Goal: Transaction & Acquisition: Download file/media

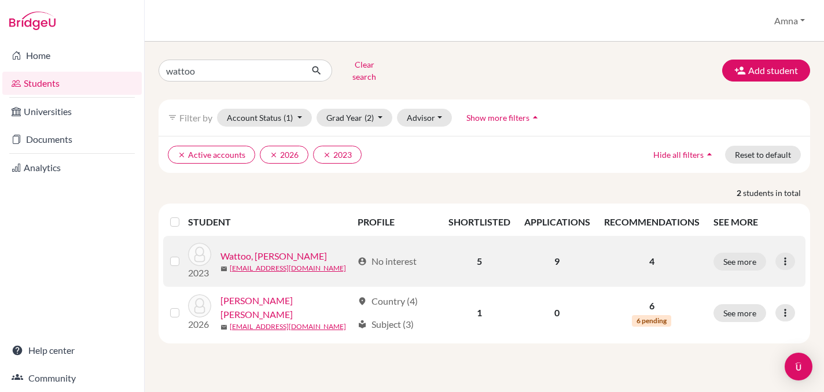
click at [275, 249] on link "Wattoo, [PERSON_NAME]" at bounding box center [274, 256] width 106 height 14
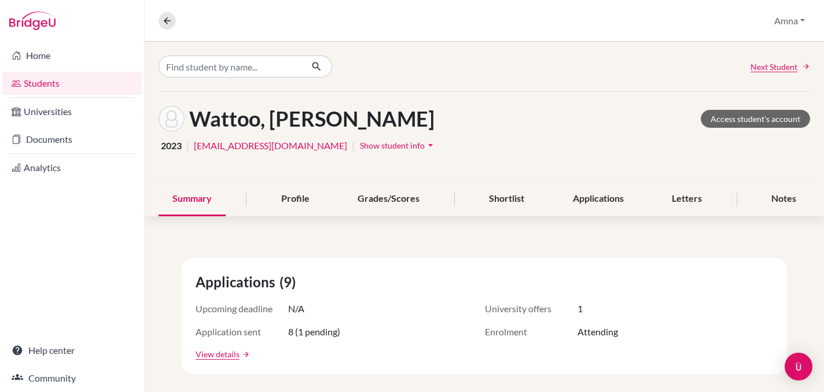
scroll to position [32, 0]
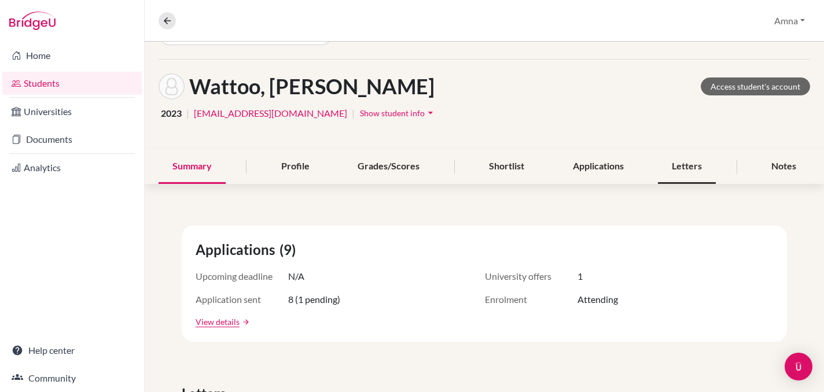
click at [685, 168] on div "Letters" at bounding box center [687, 167] width 58 height 34
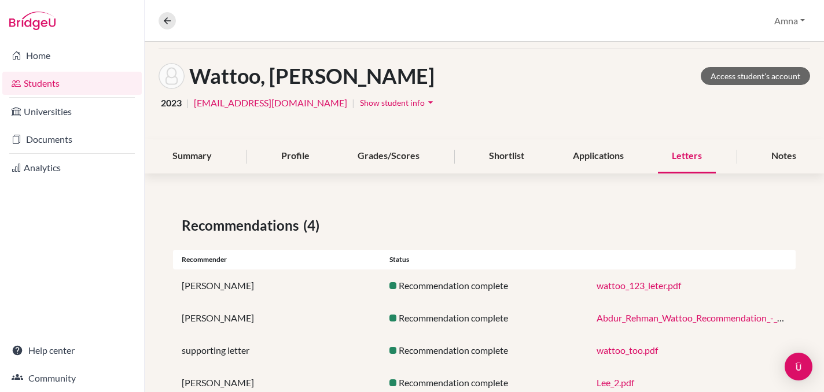
scroll to position [78, 0]
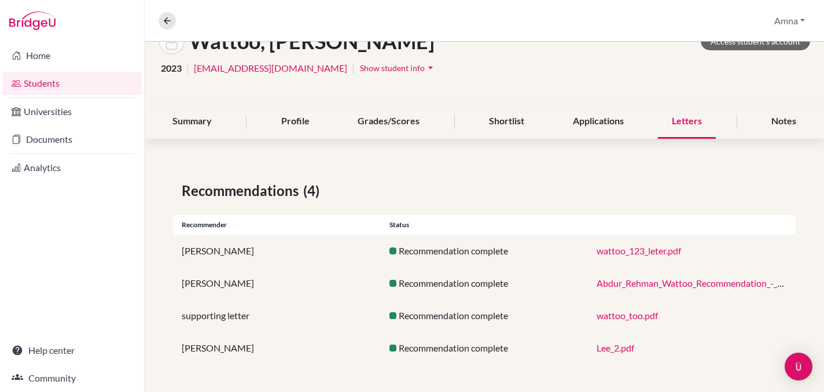
click at [620, 250] on link "wattoo_123_leter.pdf" at bounding box center [639, 250] width 85 height 11
click at [201, 350] on div "[PERSON_NAME]" at bounding box center [277, 348] width 208 height 14
click at [620, 352] on link "Lee_2.pdf" at bounding box center [616, 348] width 38 height 11
